Goal: Task Accomplishment & Management: Complete application form

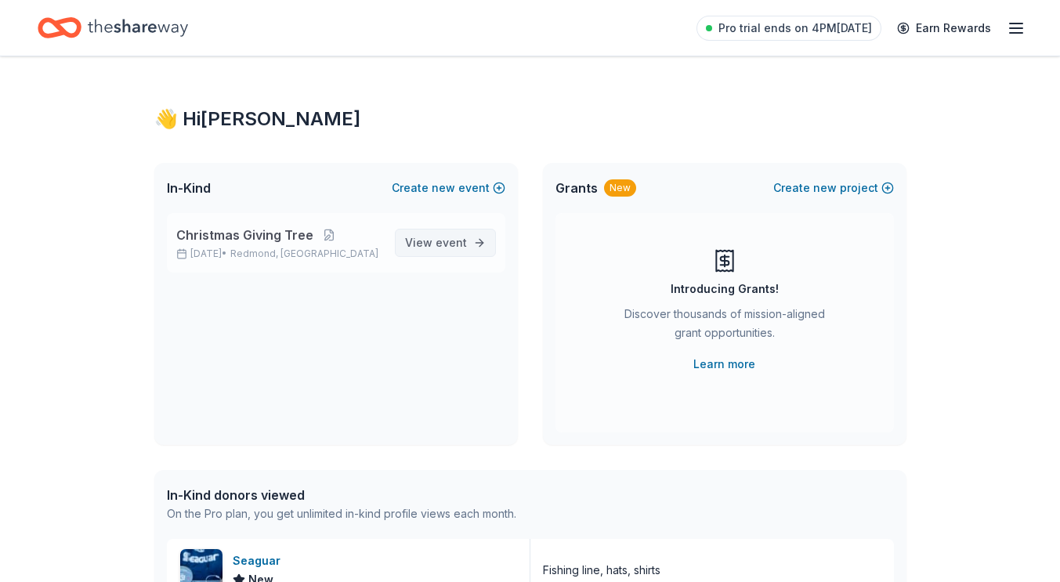
click at [462, 241] on span "event" at bounding box center [451, 242] width 31 height 13
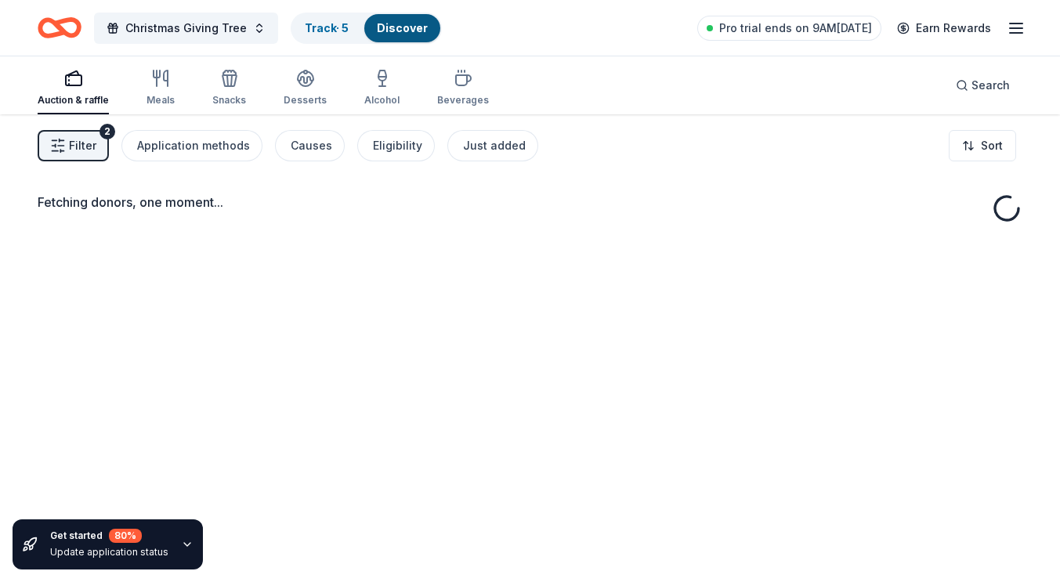
click at [73, 87] on icon "button" at bounding box center [73, 78] width 19 height 19
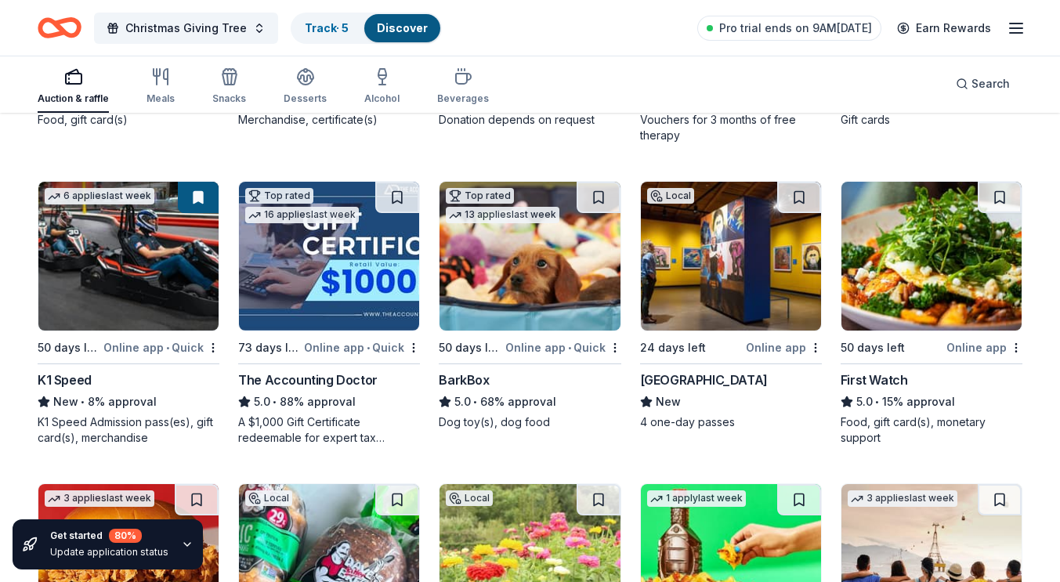
scroll to position [392, 0]
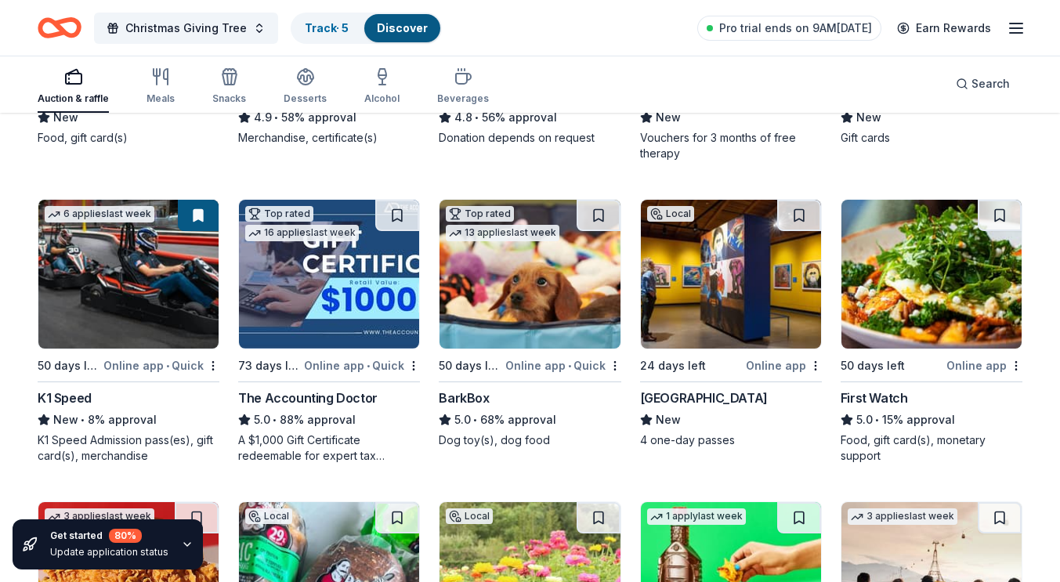
click at [354, 248] on img at bounding box center [329, 274] width 180 height 149
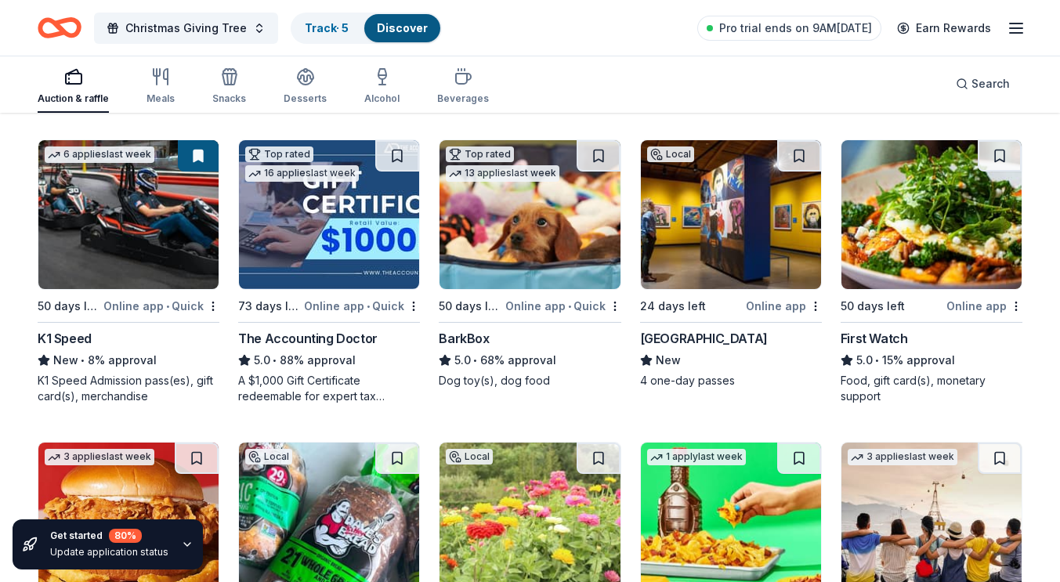
scroll to position [470, 0]
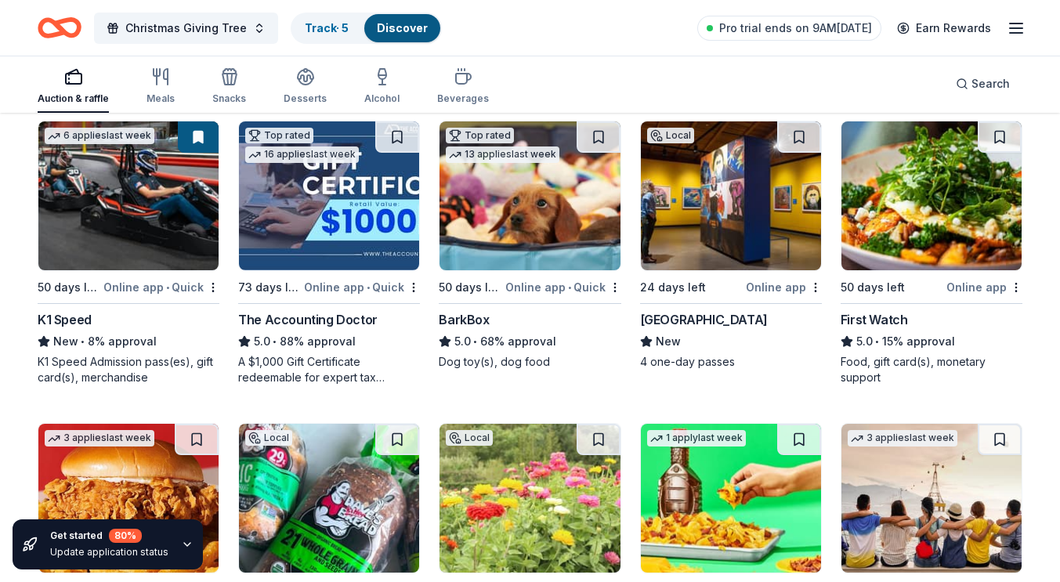
click at [561, 232] on img at bounding box center [530, 195] width 180 height 149
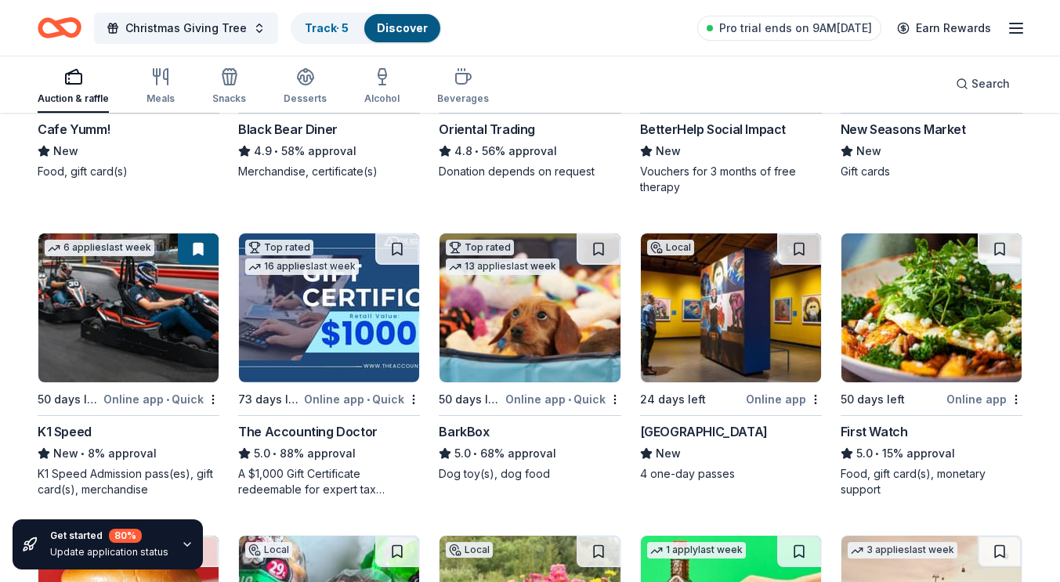
scroll to position [313, 0]
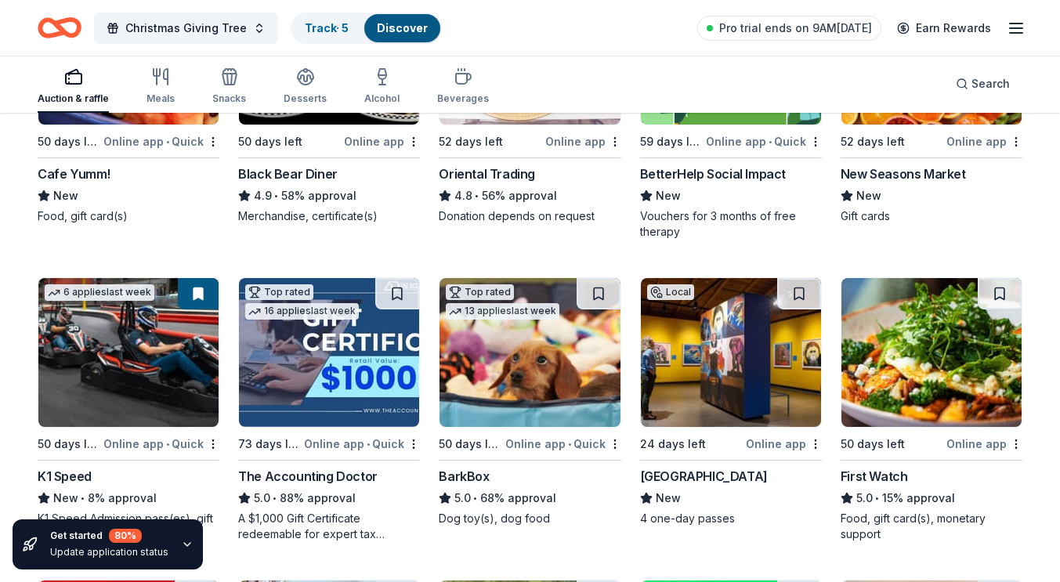
click at [89, 338] on img at bounding box center [128, 352] width 180 height 149
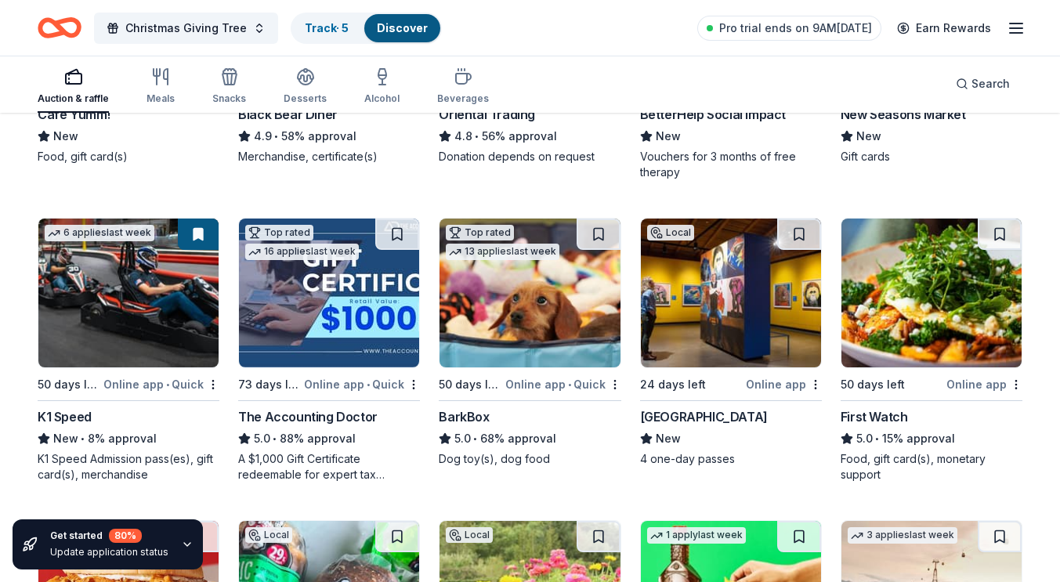
scroll to position [392, 0]
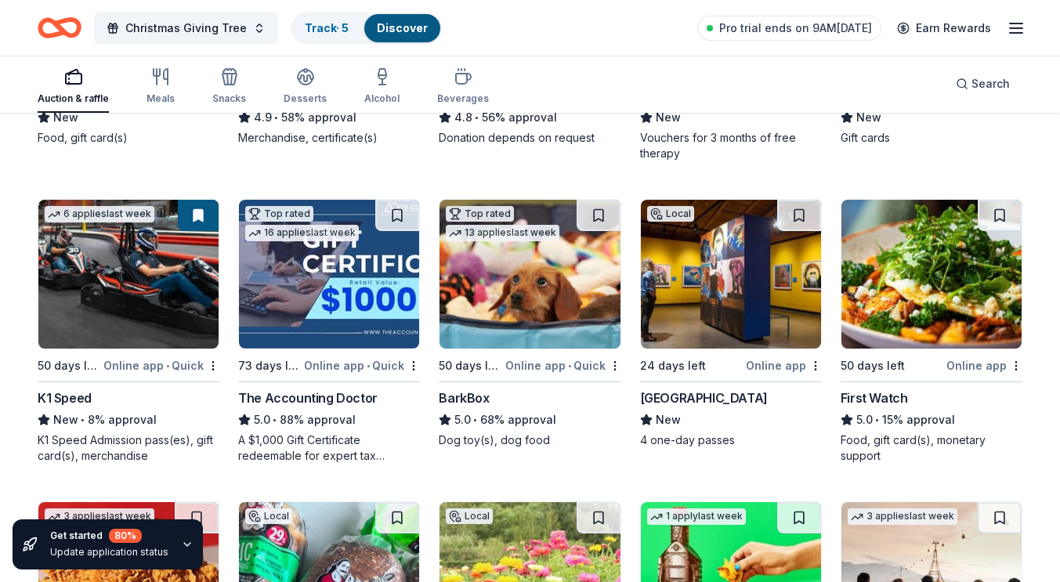
click at [744, 278] on img at bounding box center [731, 274] width 180 height 149
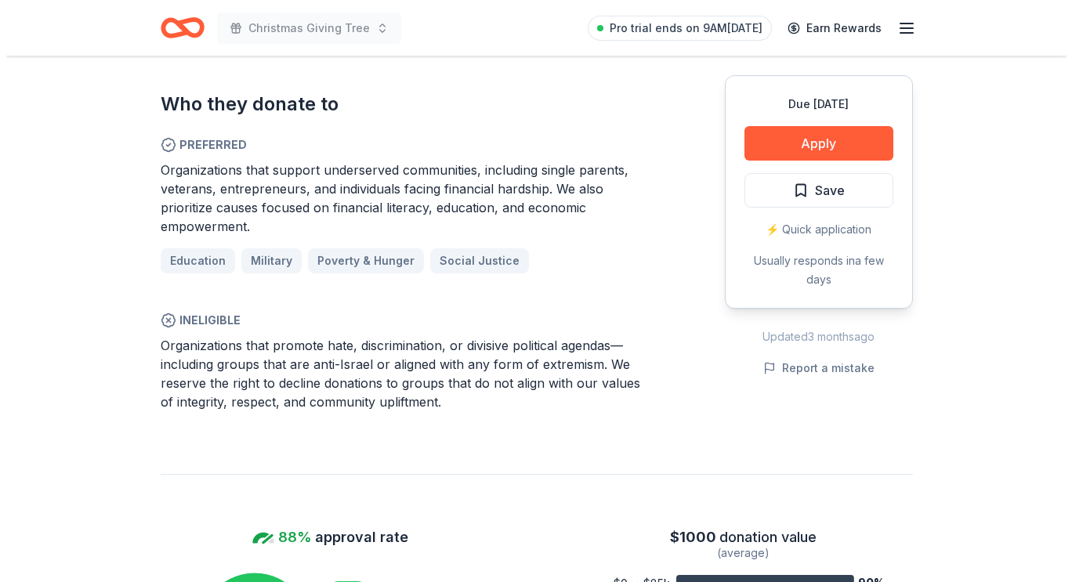
scroll to position [940, 0]
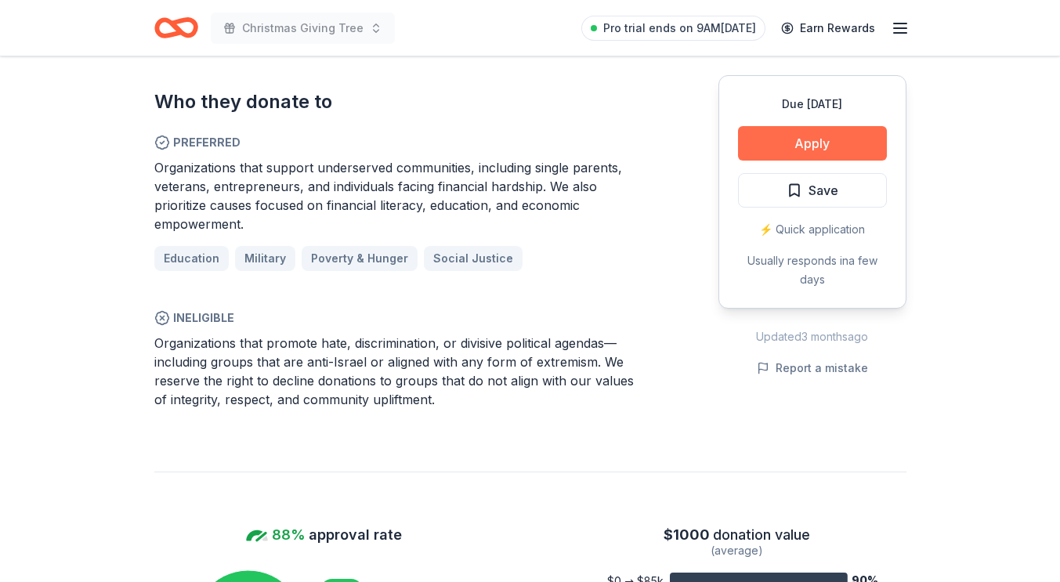
click at [844, 146] on button "Apply" at bounding box center [812, 143] width 149 height 34
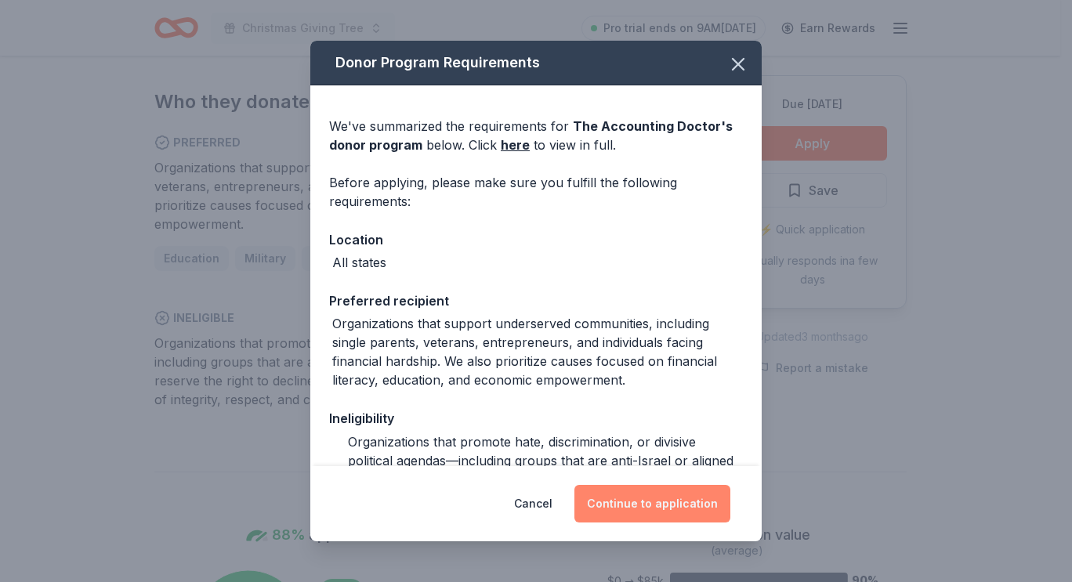
click at [669, 504] on button "Continue to application" at bounding box center [652, 504] width 156 height 38
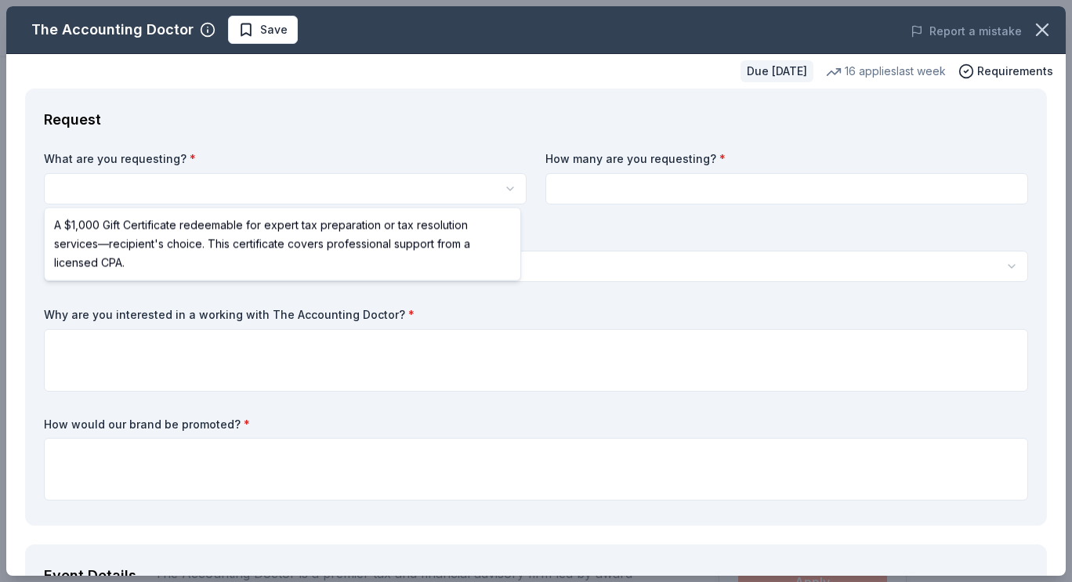
click at [254, 197] on html "Christmas Giving Tree Save Apply Due in 73 days Share The Accounting Doctor 5.0…" at bounding box center [536, 291] width 1072 height 582
select select "A $1,000 Gift Certificate redeemable for expert tax preparation or tax resoluti…"
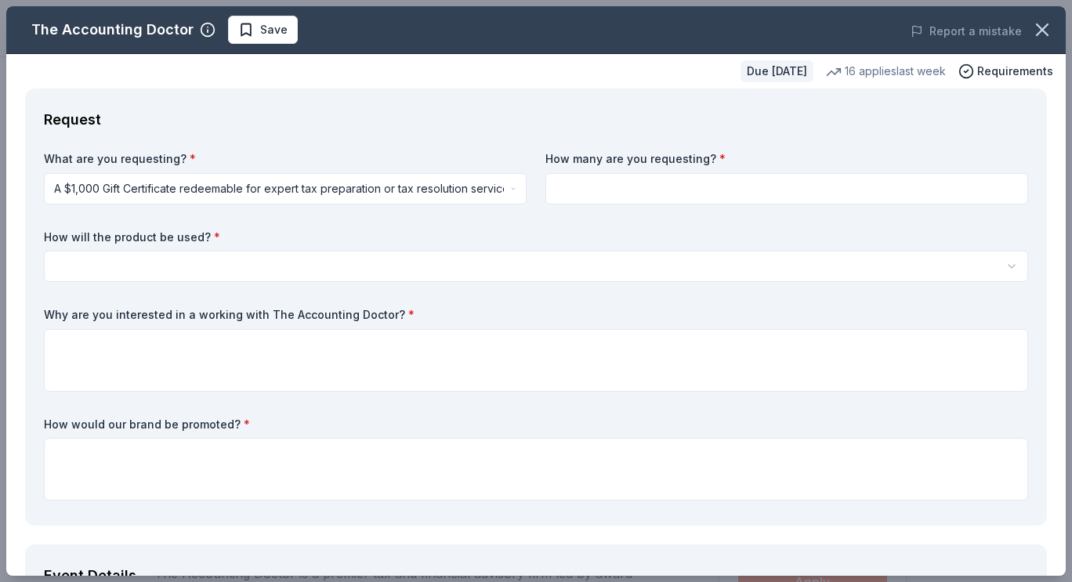
click at [651, 187] on input at bounding box center [786, 188] width 483 height 31
type input "1"
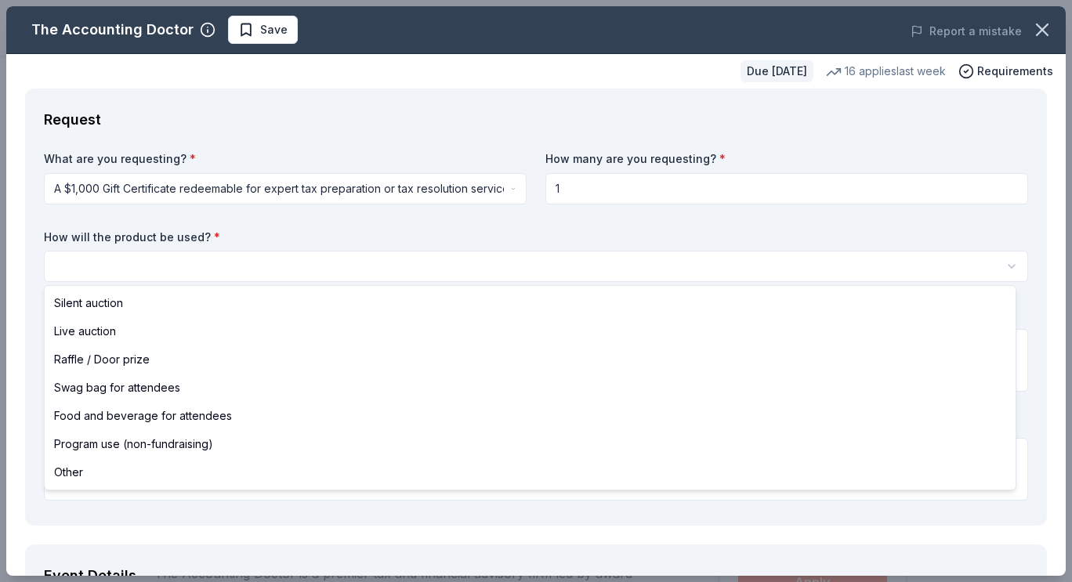
click at [314, 269] on html "Christmas Giving Tree Save Apply Due in 73 days Share The Accounting Doctor 5.0…" at bounding box center [536, 291] width 1072 height 582
select select "liveAuction"
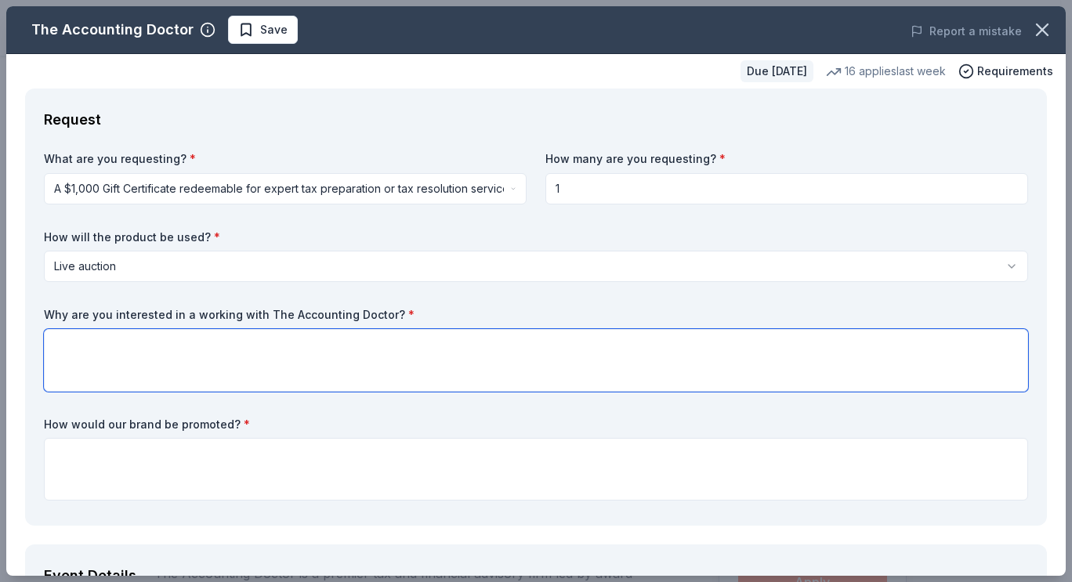
click at [103, 344] on textarea at bounding box center [536, 360] width 984 height 63
type textarea "Because we believe that our donors would appreciate this type of auction gift."
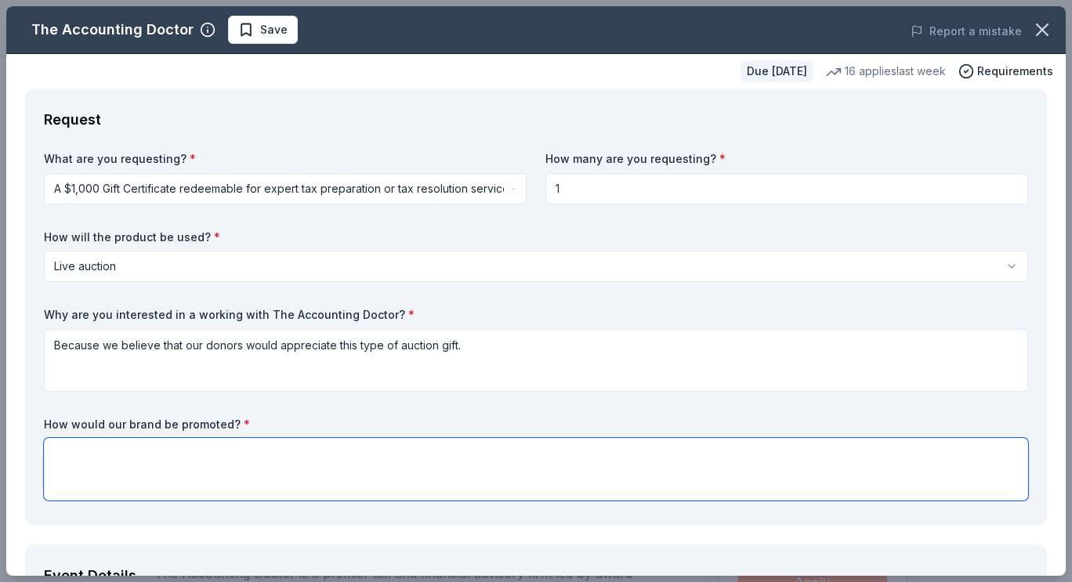
click at [104, 452] on textarea at bounding box center [536, 469] width 984 height 63
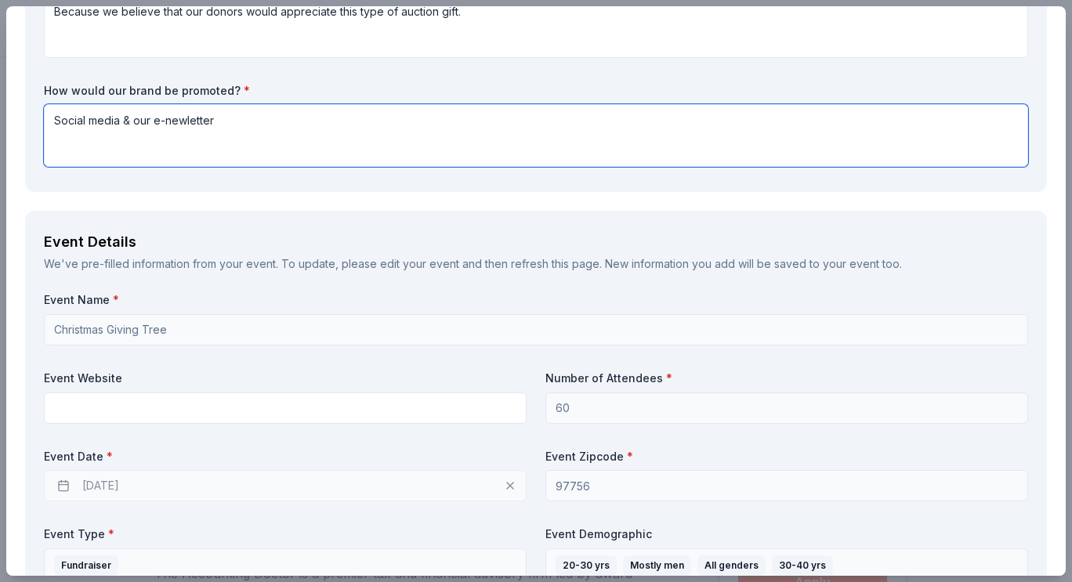
scroll to position [392, 0]
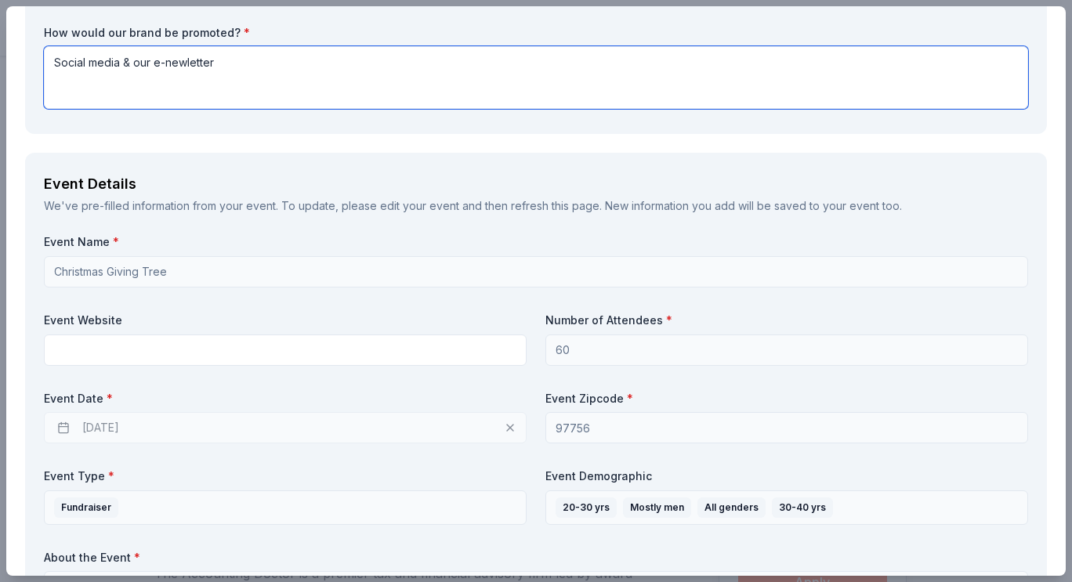
type textarea "Social media & our e-newletter"
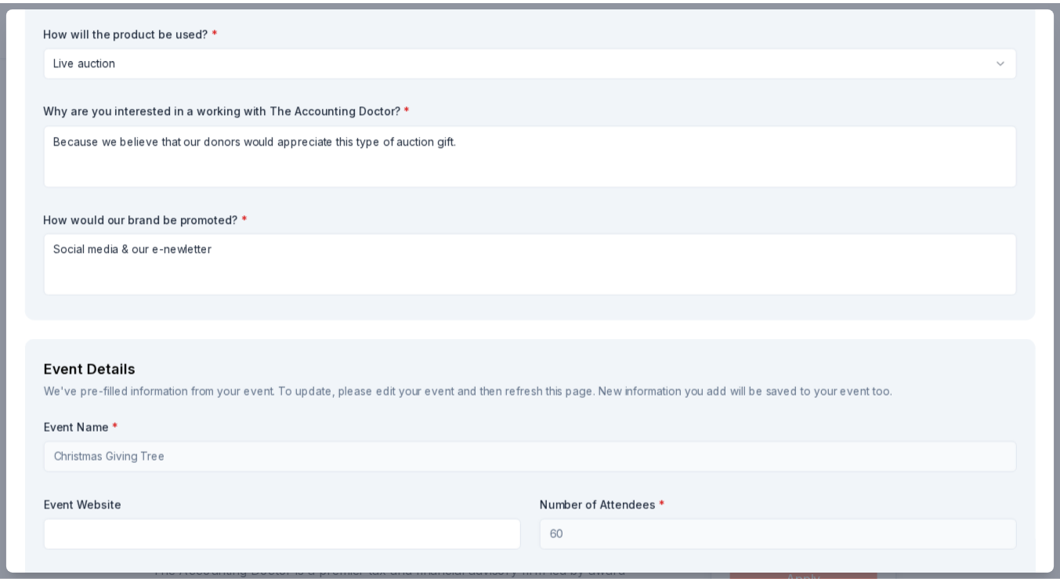
scroll to position [0, 0]
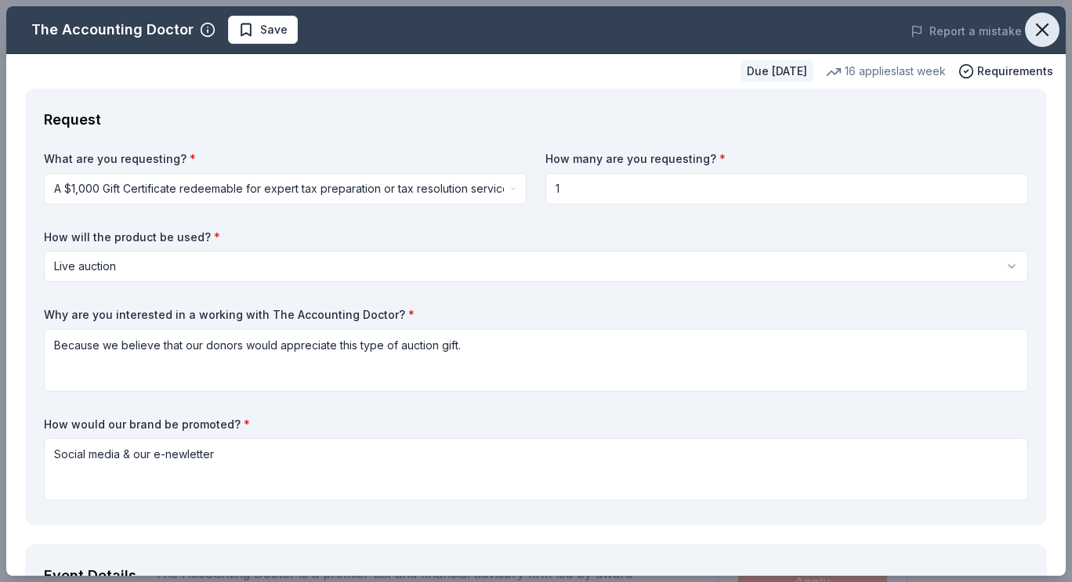
click at [1037, 31] on icon "button" at bounding box center [1042, 30] width 22 height 22
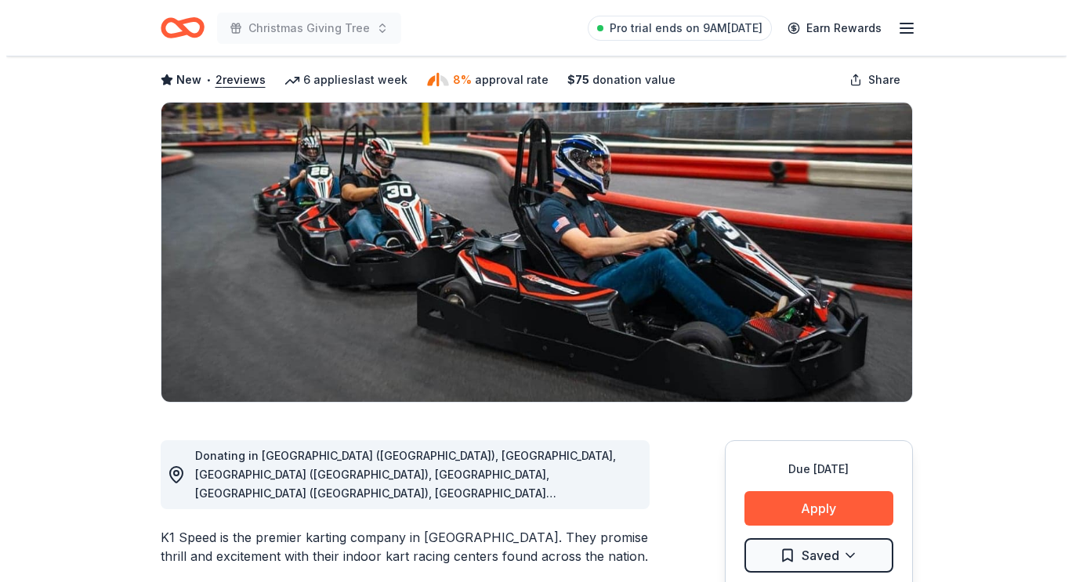
scroll to position [157, 0]
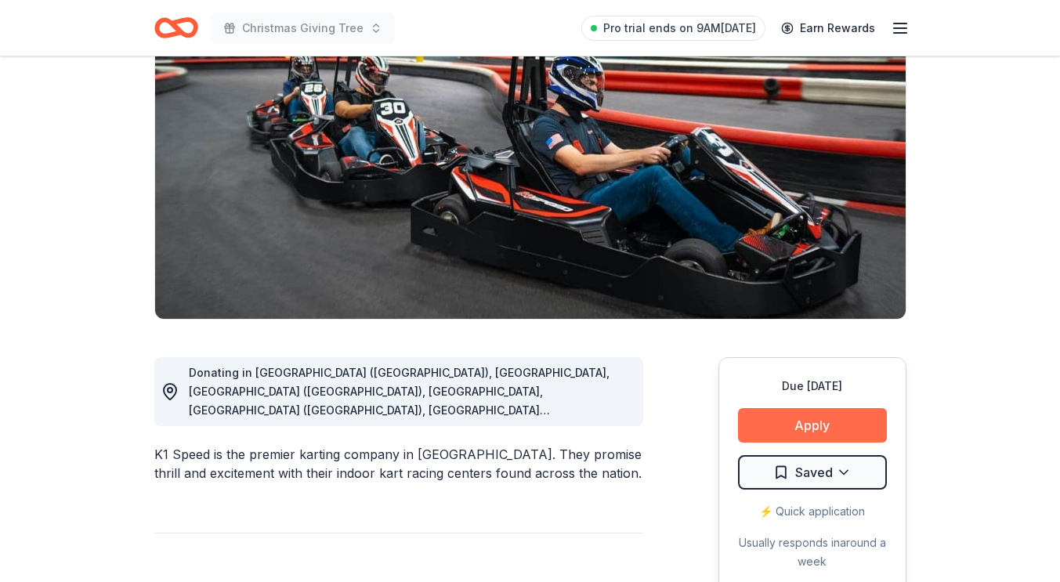
click at [825, 428] on button "Apply" at bounding box center [812, 425] width 149 height 34
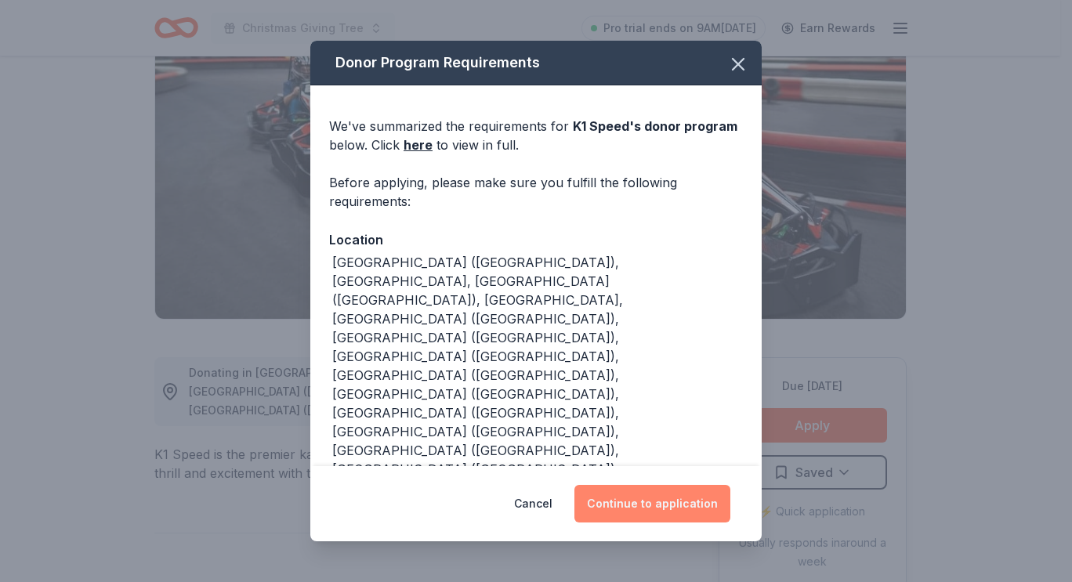
click at [668, 507] on button "Continue to application" at bounding box center [652, 504] width 156 height 38
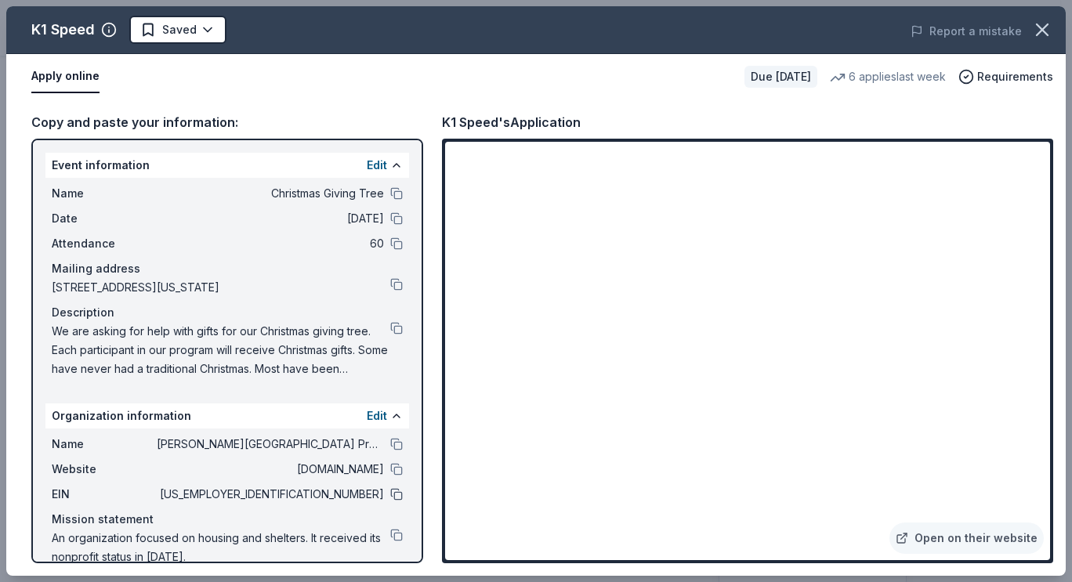
click at [390, 488] on button at bounding box center [396, 494] width 13 height 13
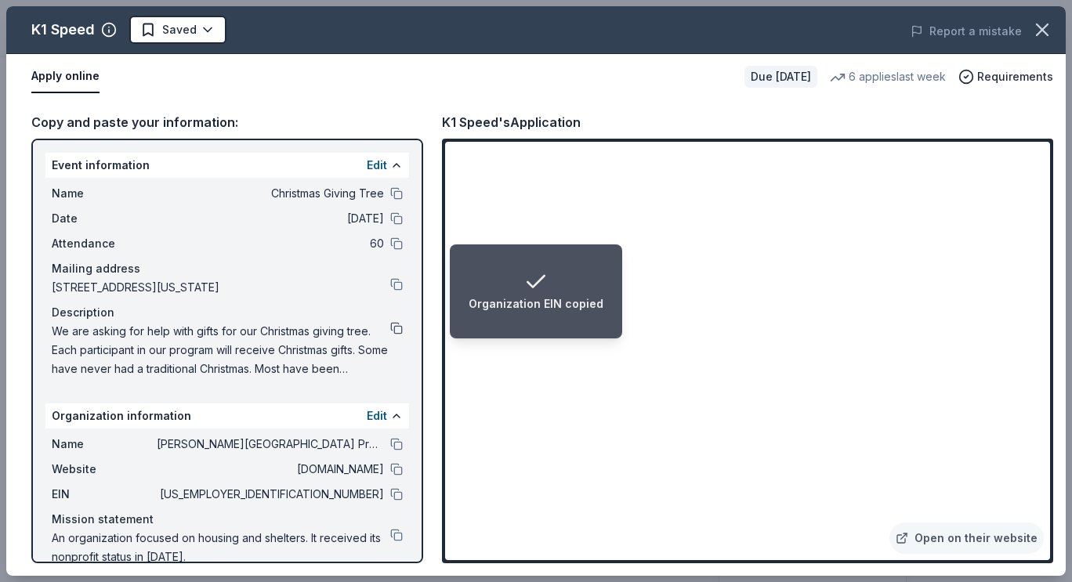
click at [390, 329] on button at bounding box center [396, 328] width 13 height 13
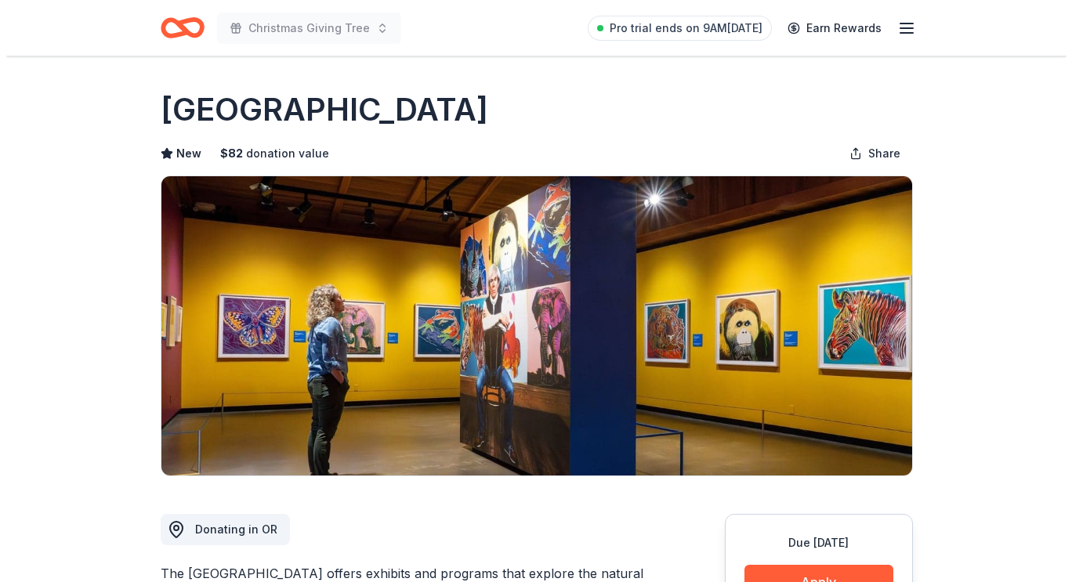
scroll to position [157, 0]
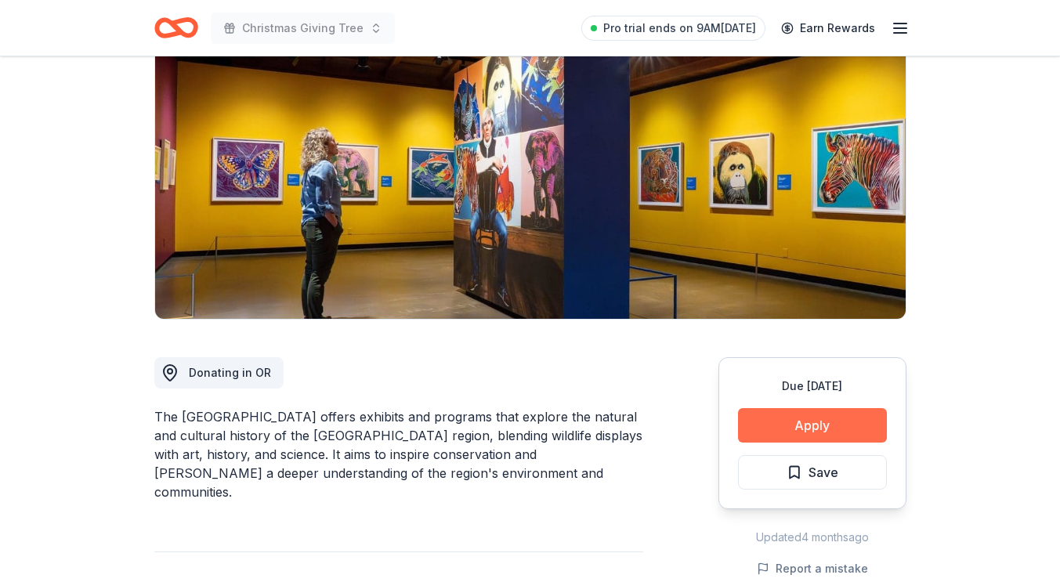
click at [799, 422] on button "Apply" at bounding box center [812, 425] width 149 height 34
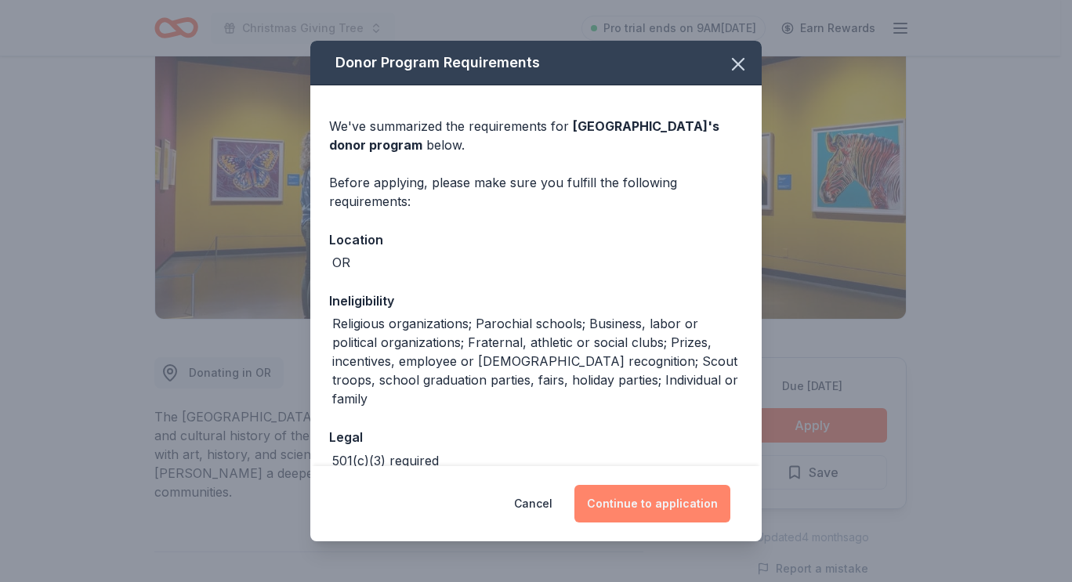
click at [675, 504] on button "Continue to application" at bounding box center [652, 504] width 156 height 38
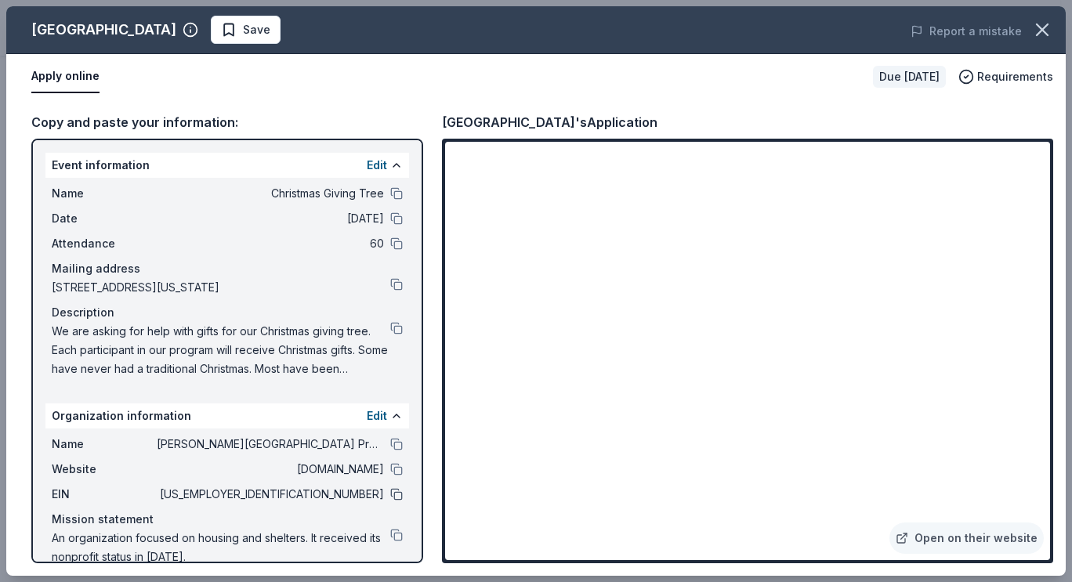
click at [390, 491] on button at bounding box center [396, 494] width 13 height 13
